Goal: Information Seeking & Learning: Check status

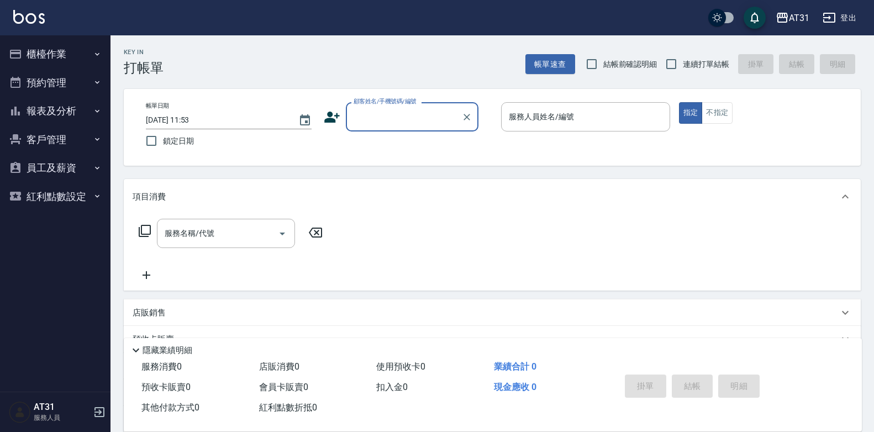
click at [50, 113] on button "報表及分析" at bounding box center [55, 111] width 102 height 29
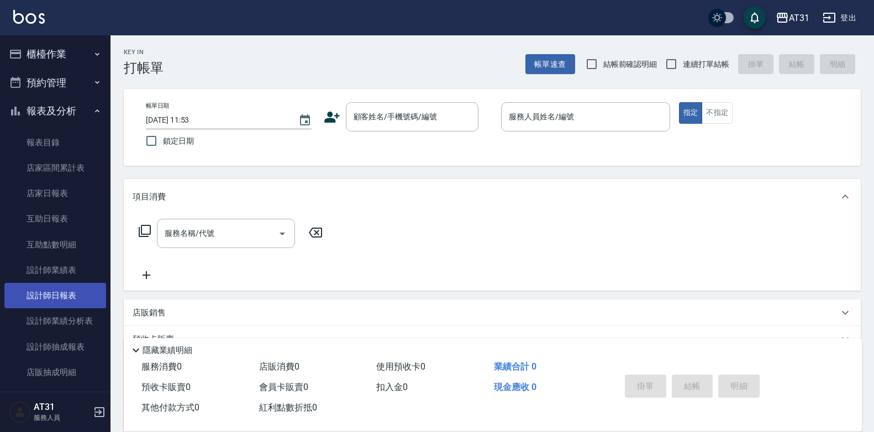
click at [71, 294] on link "設計師日報表" at bounding box center [55, 295] width 102 height 25
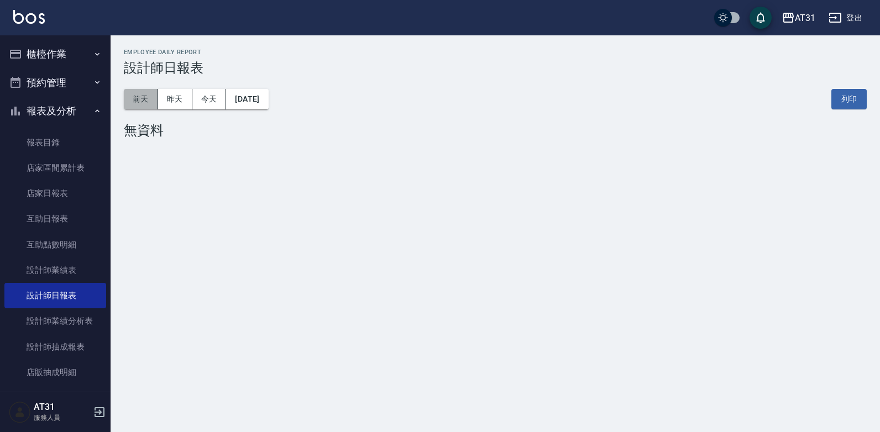
click at [144, 101] on button "前天" at bounding box center [141, 99] width 34 height 20
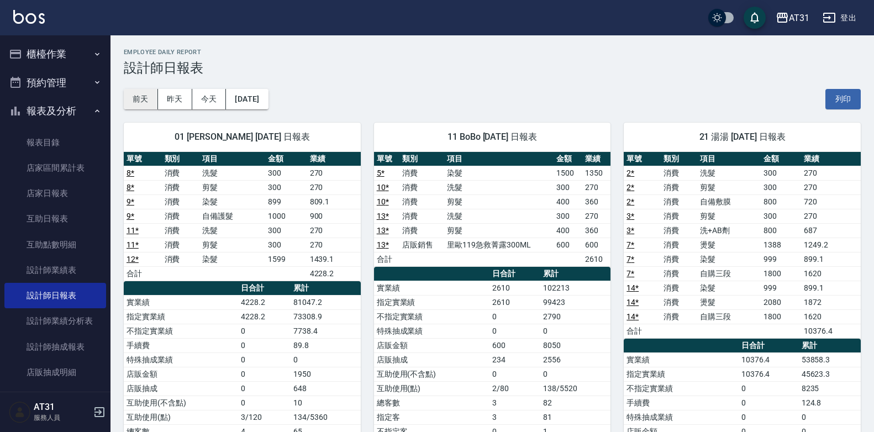
click at [142, 103] on button "前天" at bounding box center [141, 99] width 34 height 20
click at [243, 94] on button "[DATE]" at bounding box center [247, 99] width 42 height 20
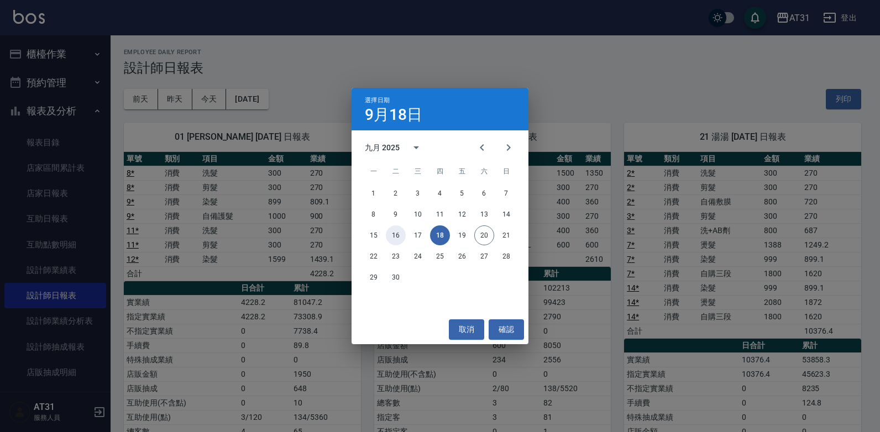
click at [396, 235] on button "16" at bounding box center [396, 235] width 20 height 20
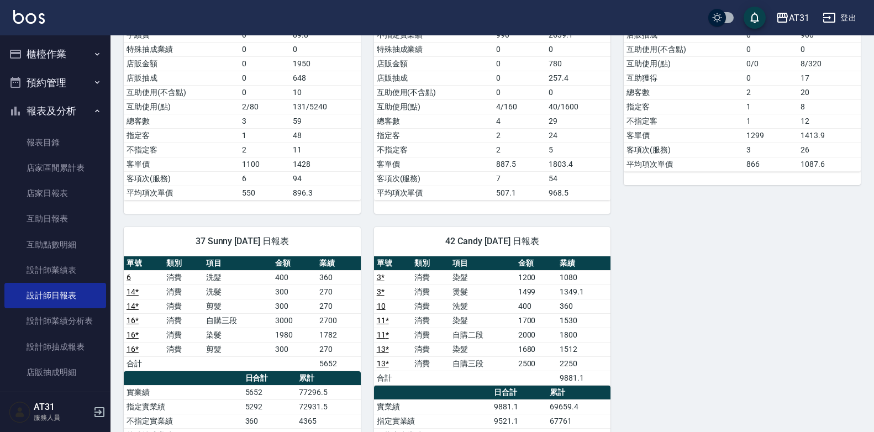
scroll to position [276, 0]
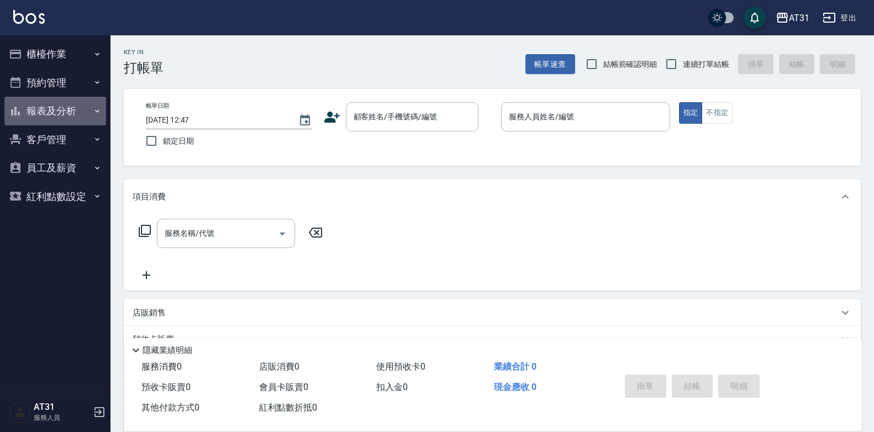
click at [38, 113] on button "報表及分析" at bounding box center [55, 111] width 102 height 29
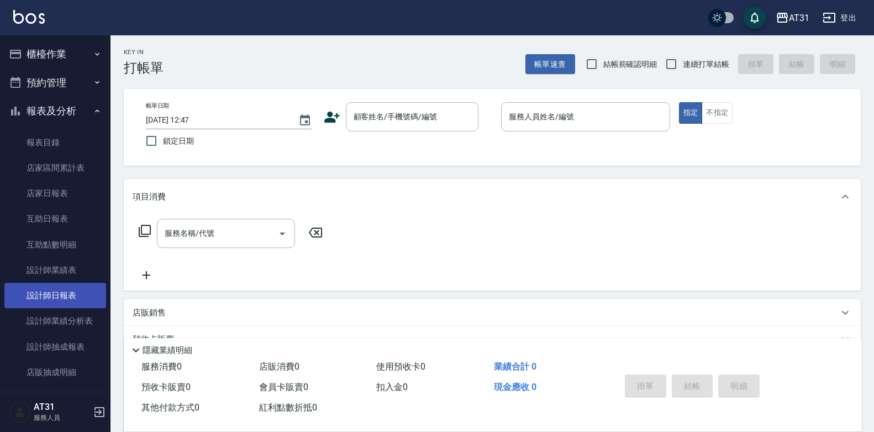
click at [70, 289] on link "設計師日報表" at bounding box center [55, 295] width 102 height 25
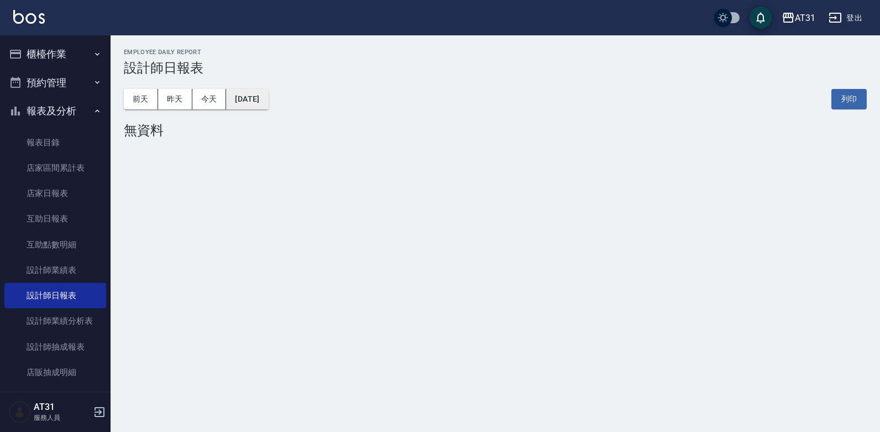
click at [239, 98] on button "[DATE]" at bounding box center [247, 99] width 42 height 20
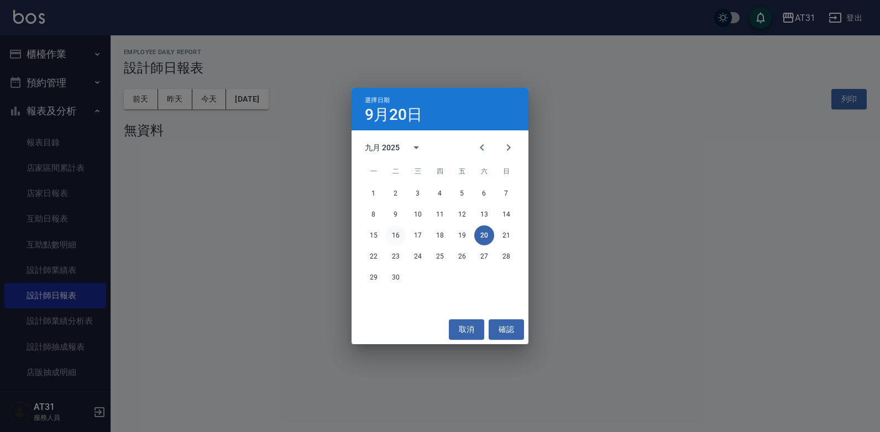
click at [395, 232] on button "16" at bounding box center [396, 235] width 20 height 20
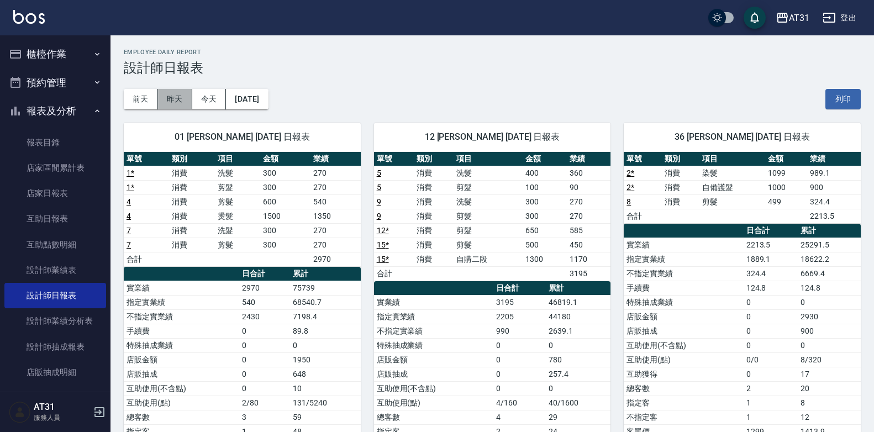
click at [181, 103] on button "昨天" at bounding box center [175, 99] width 34 height 20
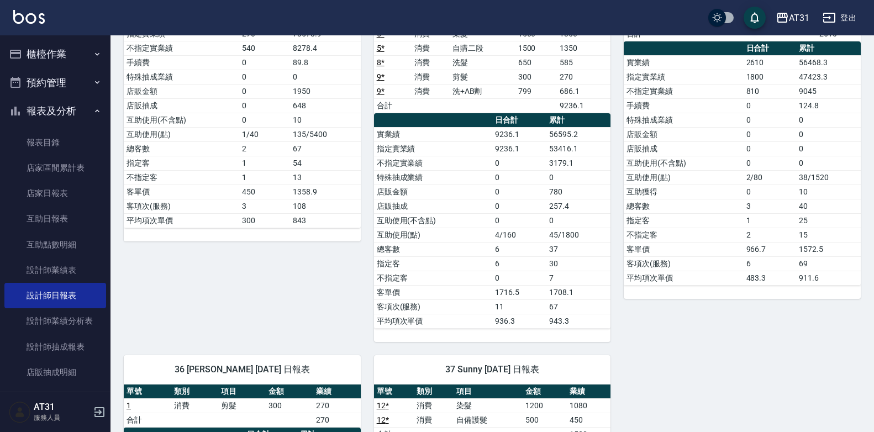
scroll to position [215, 0]
